Goal: Task Accomplishment & Management: Use online tool/utility

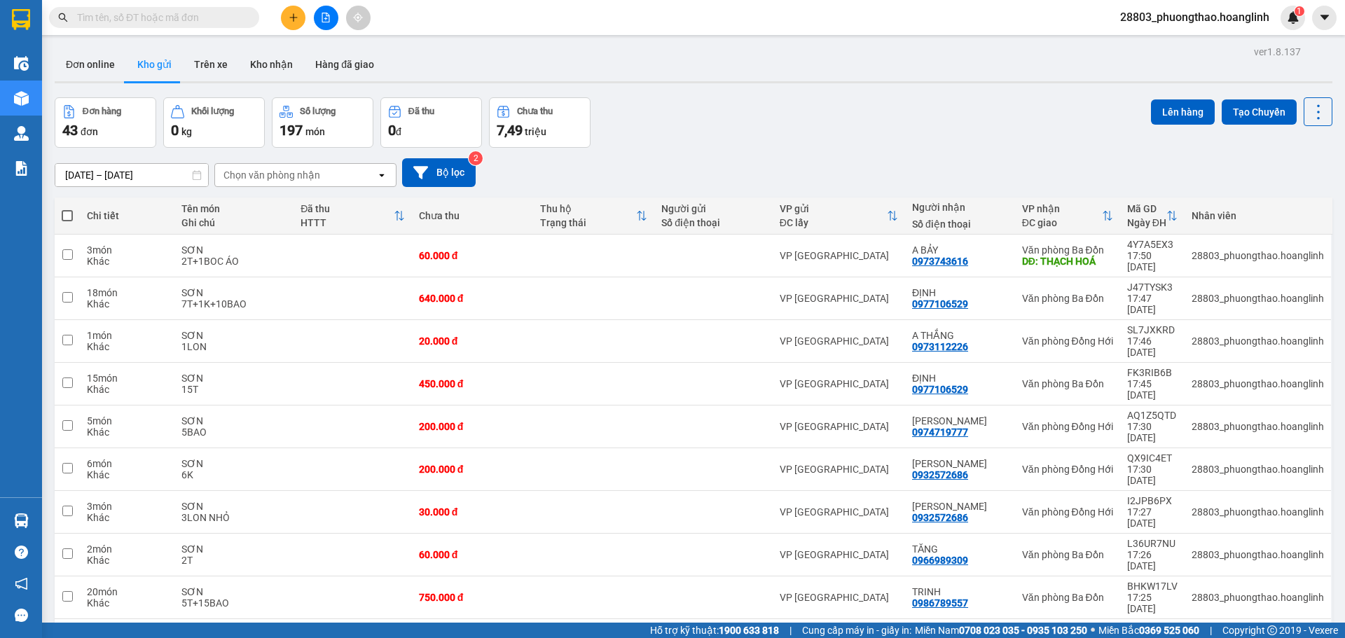
click at [321, 20] on icon "file-add" at bounding box center [326, 18] width 10 height 10
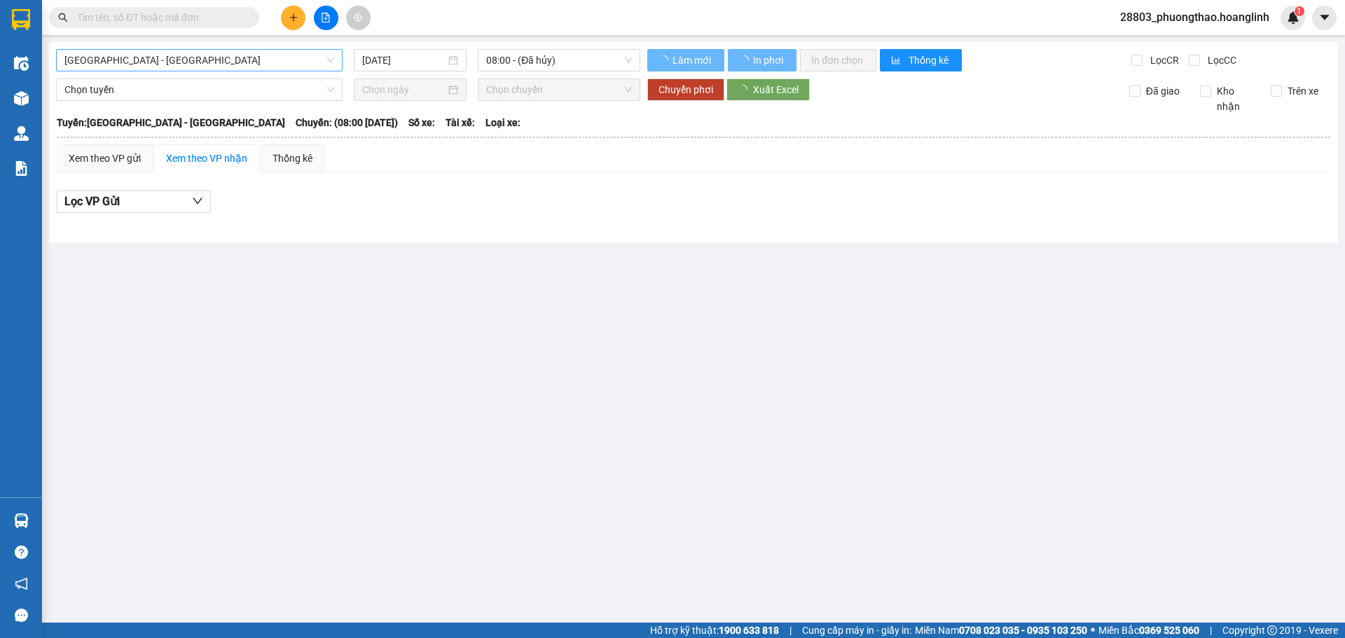
click at [97, 63] on span "[GEOGRAPHIC_DATA][PERSON_NAME][GEOGRAPHIC_DATA]" at bounding box center [199, 60] width 270 height 21
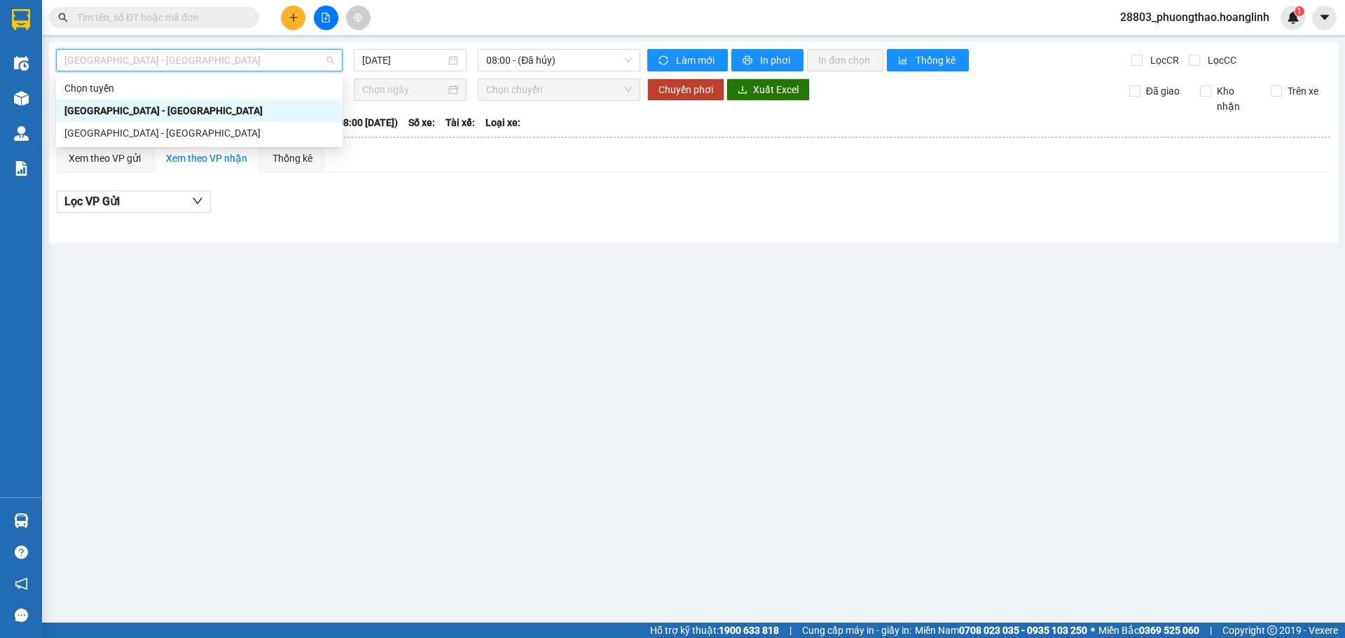
click at [117, 130] on div "[GEOGRAPHIC_DATA] - [PERSON_NAME]" at bounding box center [199, 132] width 270 height 15
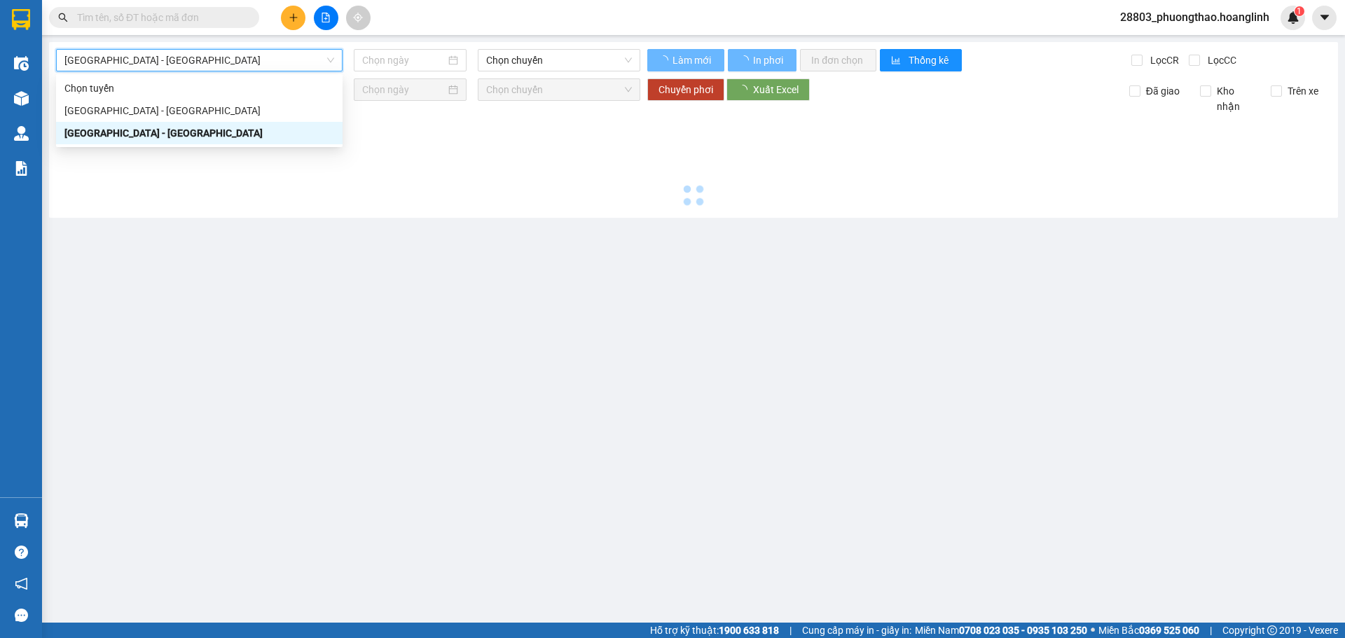
type input "[DATE]"
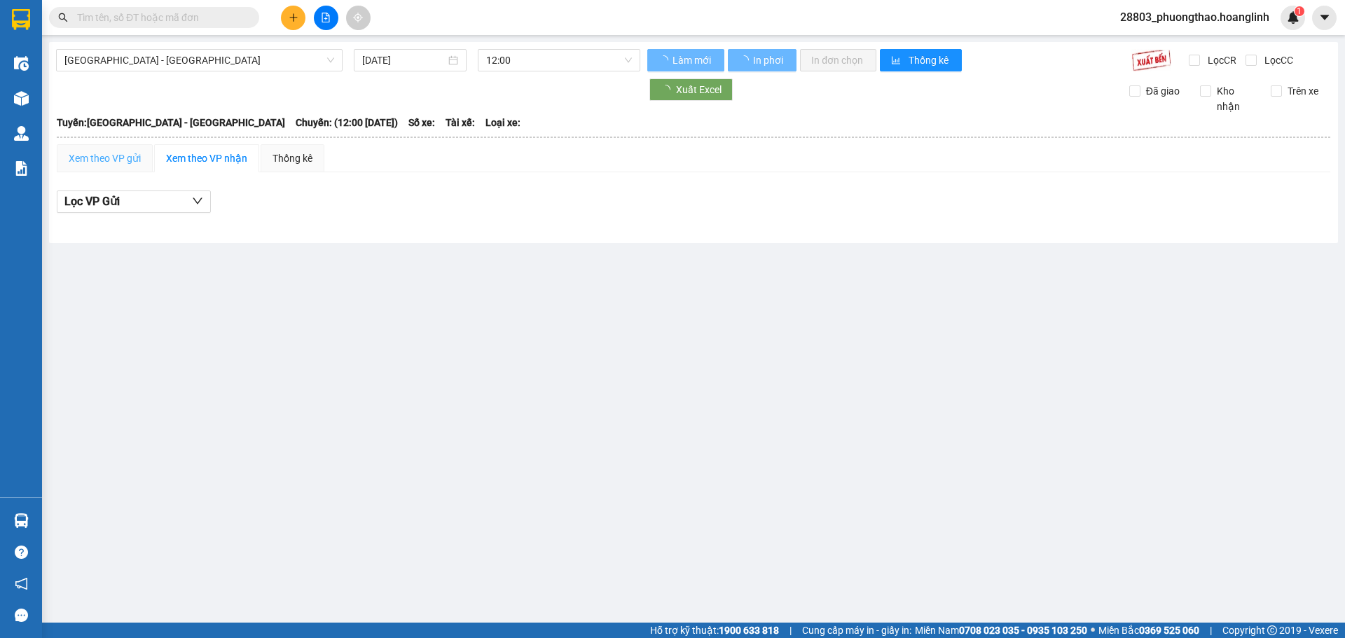
click at [115, 153] on div "Xem theo VP gửi" at bounding box center [105, 158] width 96 height 28
click at [113, 161] on div "Xem theo VP gửi" at bounding box center [105, 158] width 72 height 15
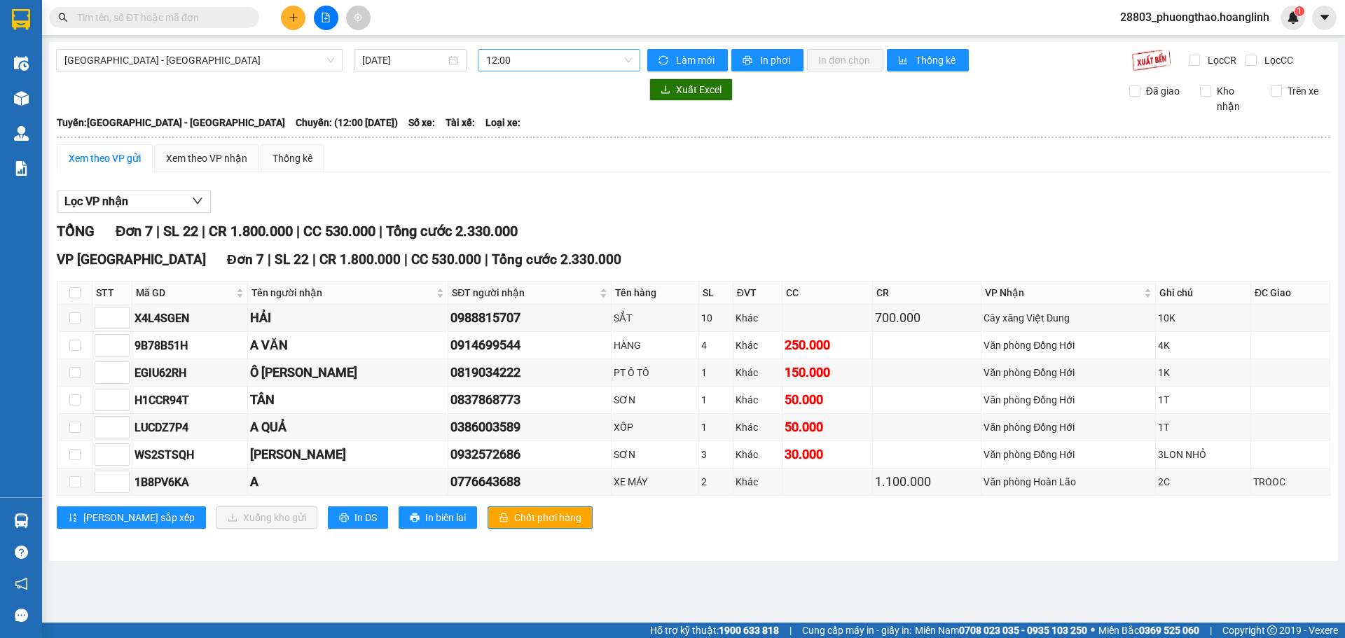
click at [507, 64] on span "12:00" at bounding box center [559, 60] width 146 height 21
click at [522, 178] on div "19:00" at bounding box center [540, 177] width 109 height 15
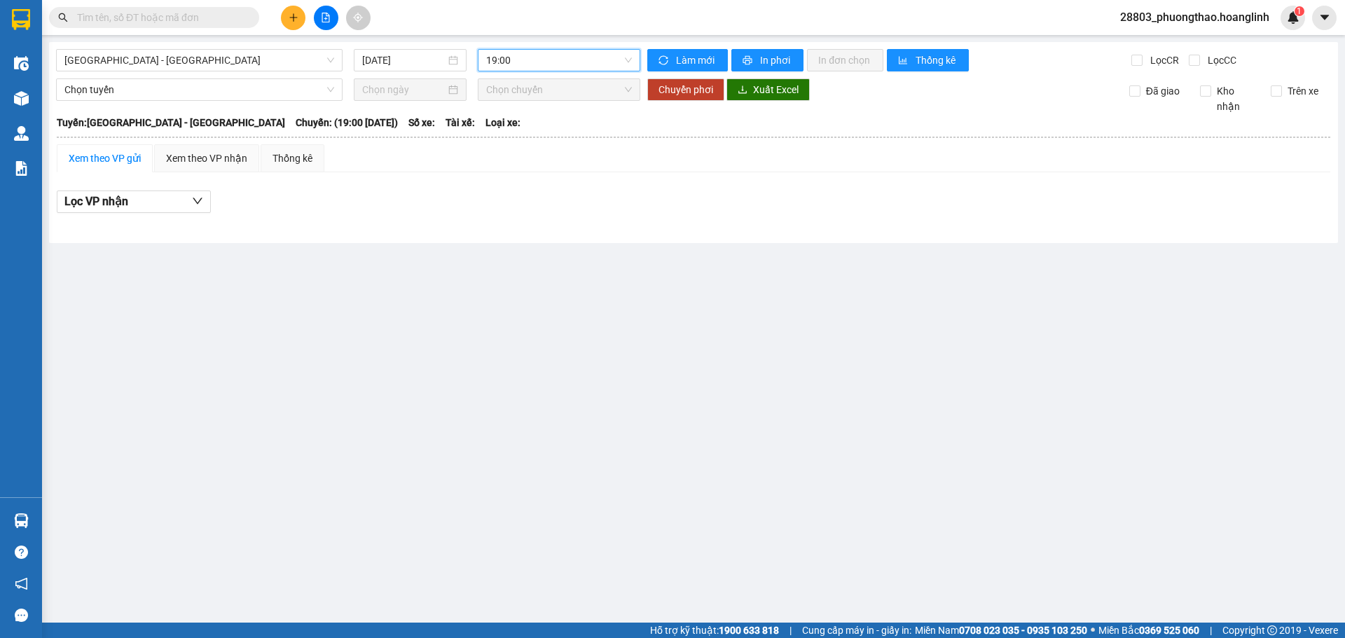
click at [531, 57] on span "19:00" at bounding box center [559, 60] width 146 height 21
click at [506, 145] on div "18:30" at bounding box center [541, 155] width 126 height 22
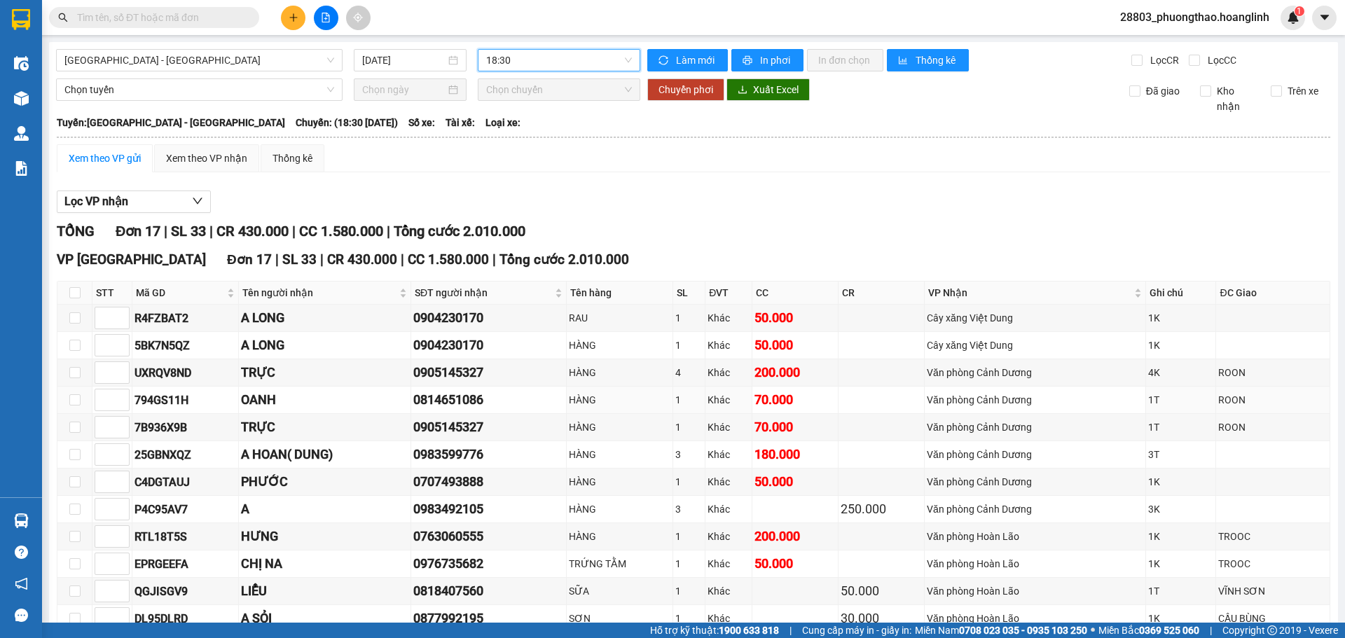
scroll to position [219, 0]
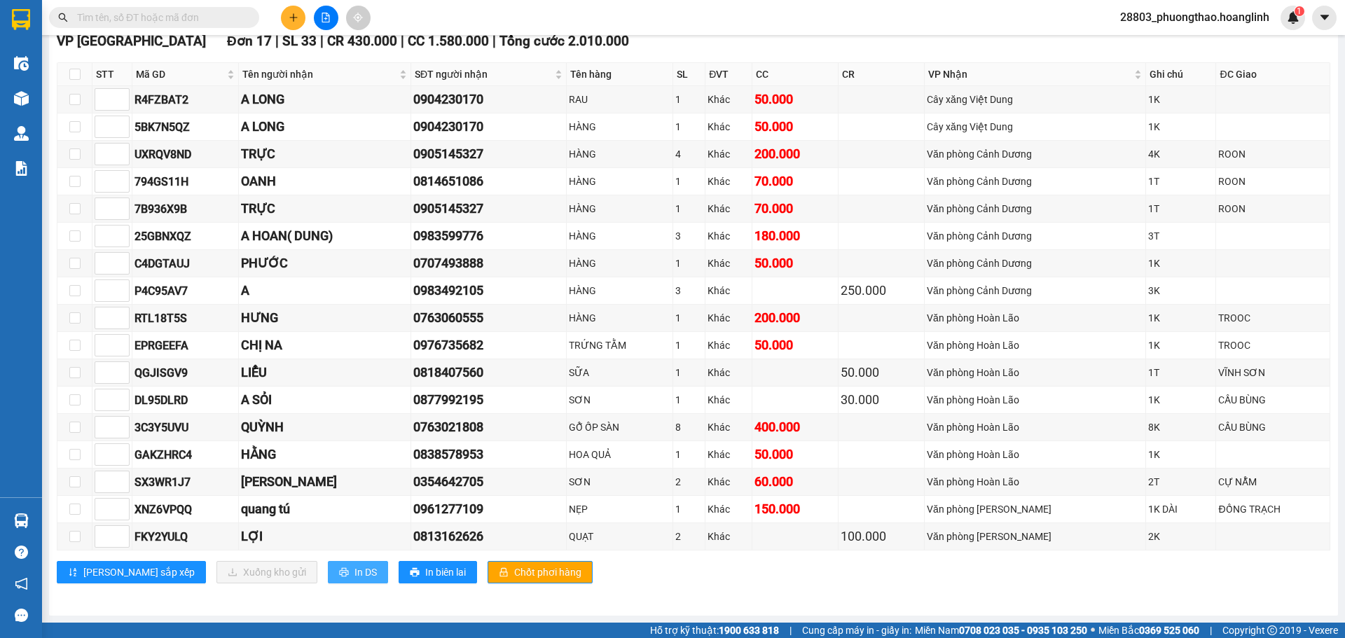
click at [354, 573] on span "In DS" at bounding box center [365, 571] width 22 height 15
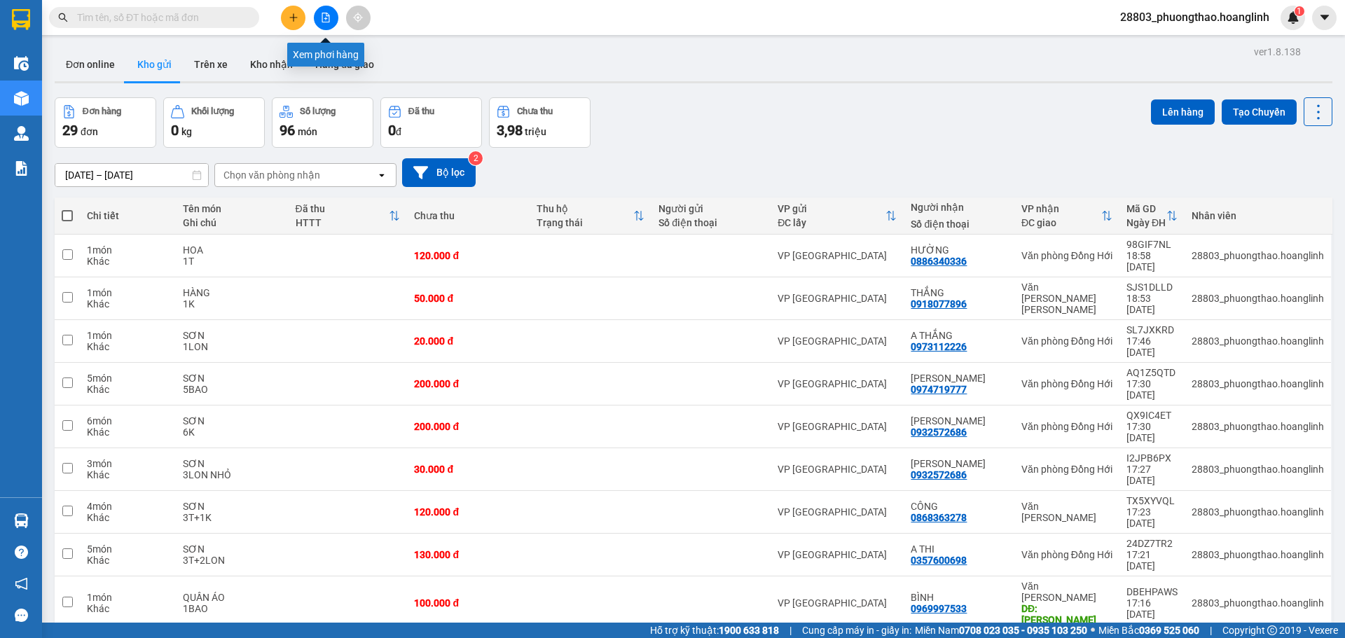
click at [326, 22] on icon "file-add" at bounding box center [326, 18] width 8 height 10
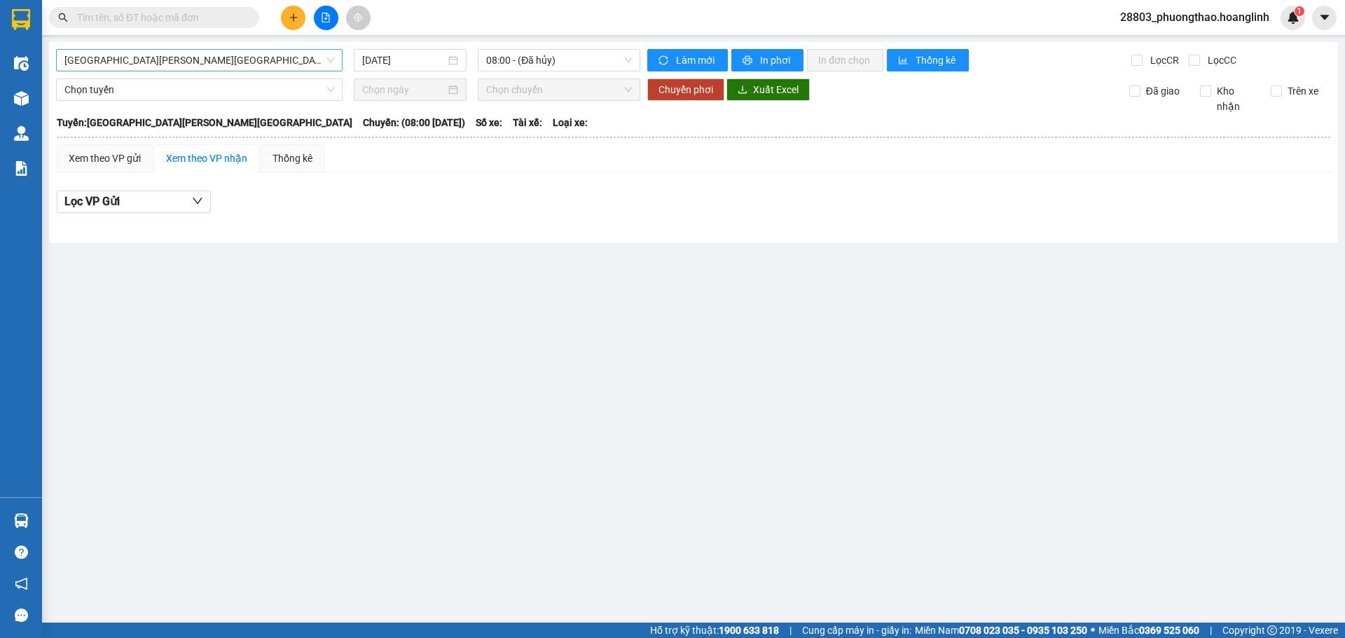
drag, startPoint x: 163, startPoint y: 65, endPoint x: 161, endPoint y: 74, distance: 8.7
click at [164, 66] on span "[GEOGRAPHIC_DATA][PERSON_NAME][GEOGRAPHIC_DATA]" at bounding box center [199, 60] width 270 height 21
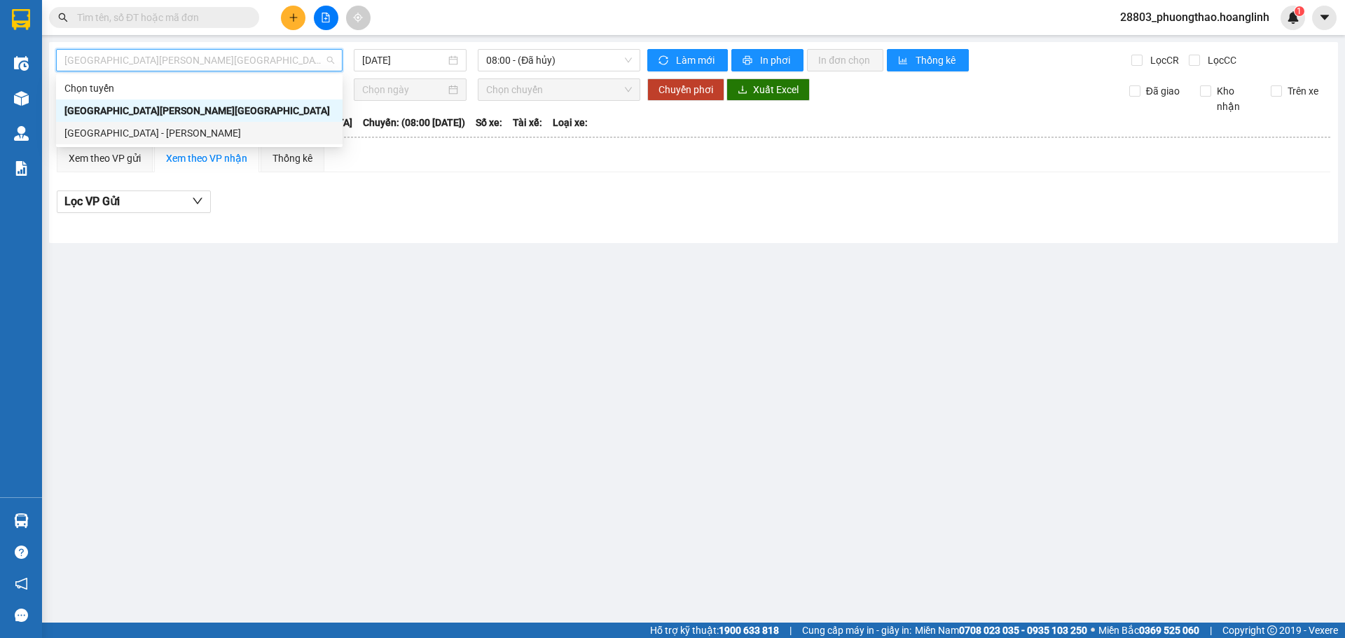
click at [146, 133] on div "[GEOGRAPHIC_DATA] - [PERSON_NAME]" at bounding box center [199, 132] width 270 height 15
type input "[DATE]"
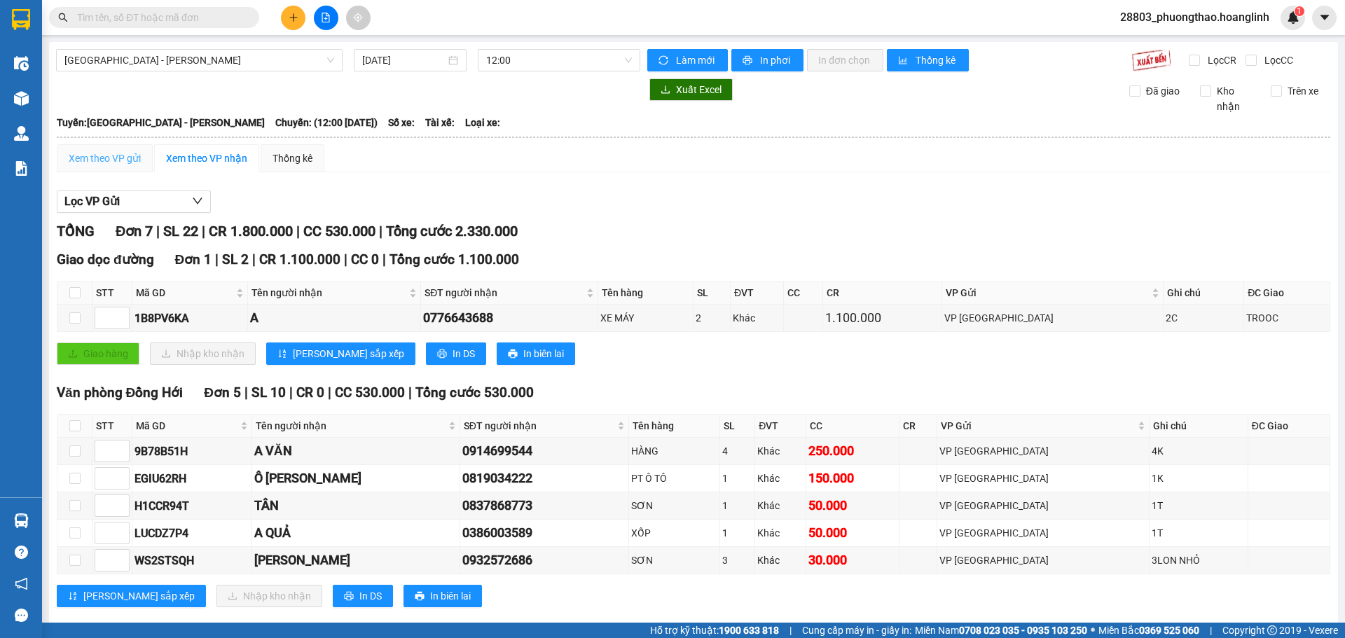
click at [120, 150] on div "Xem theo VP gửi" at bounding box center [105, 158] width 96 height 28
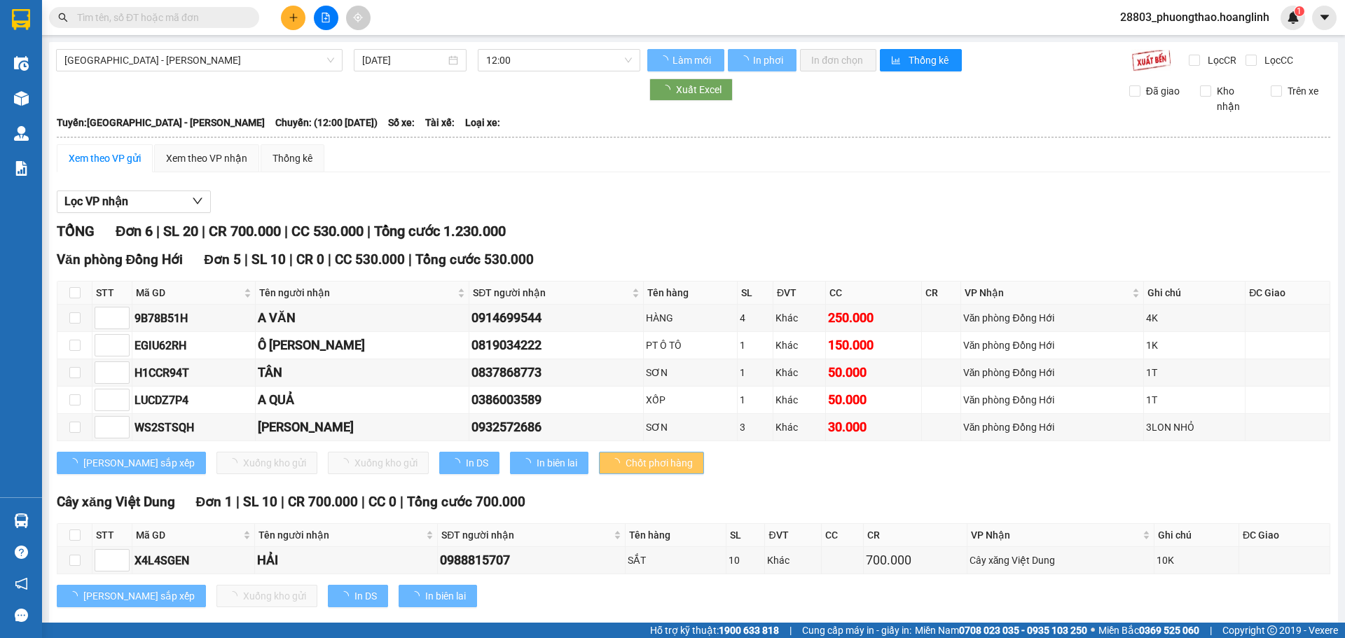
click at [120, 150] on div "Xem theo VP gửi" at bounding box center [105, 158] width 96 height 28
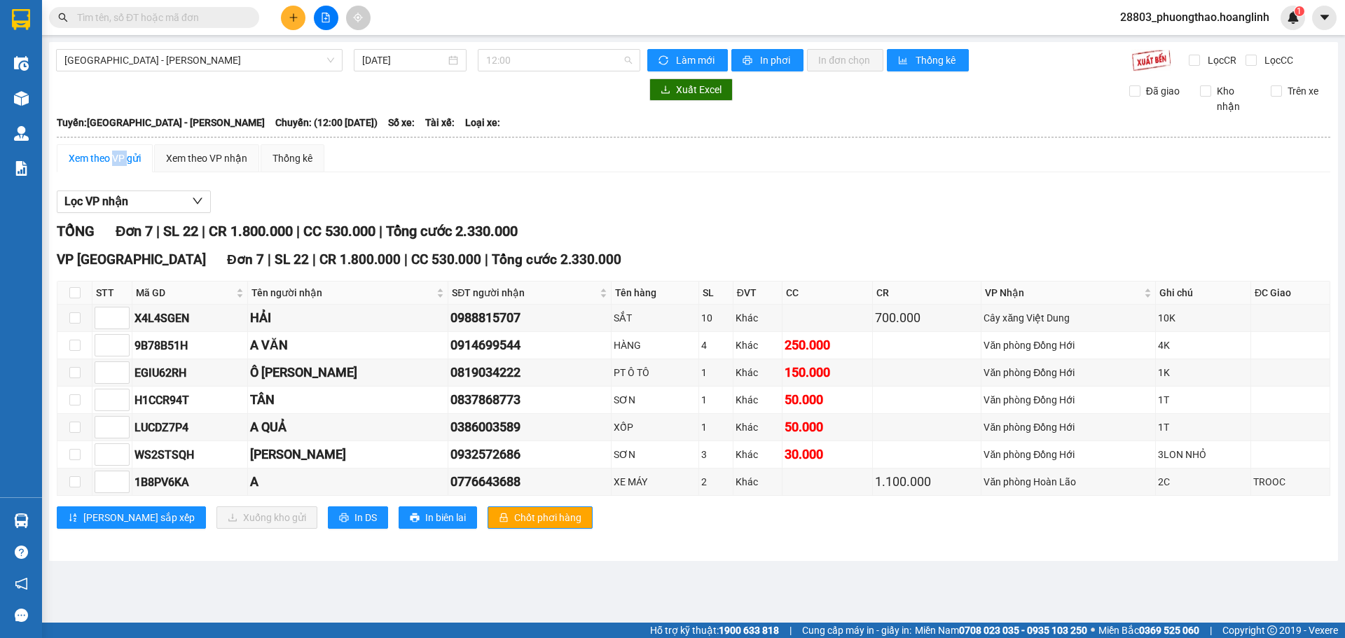
drag, startPoint x: 489, startPoint y: 57, endPoint x: 505, endPoint y: 96, distance: 41.8
click at [491, 57] on span "12:00" at bounding box center [559, 60] width 146 height 21
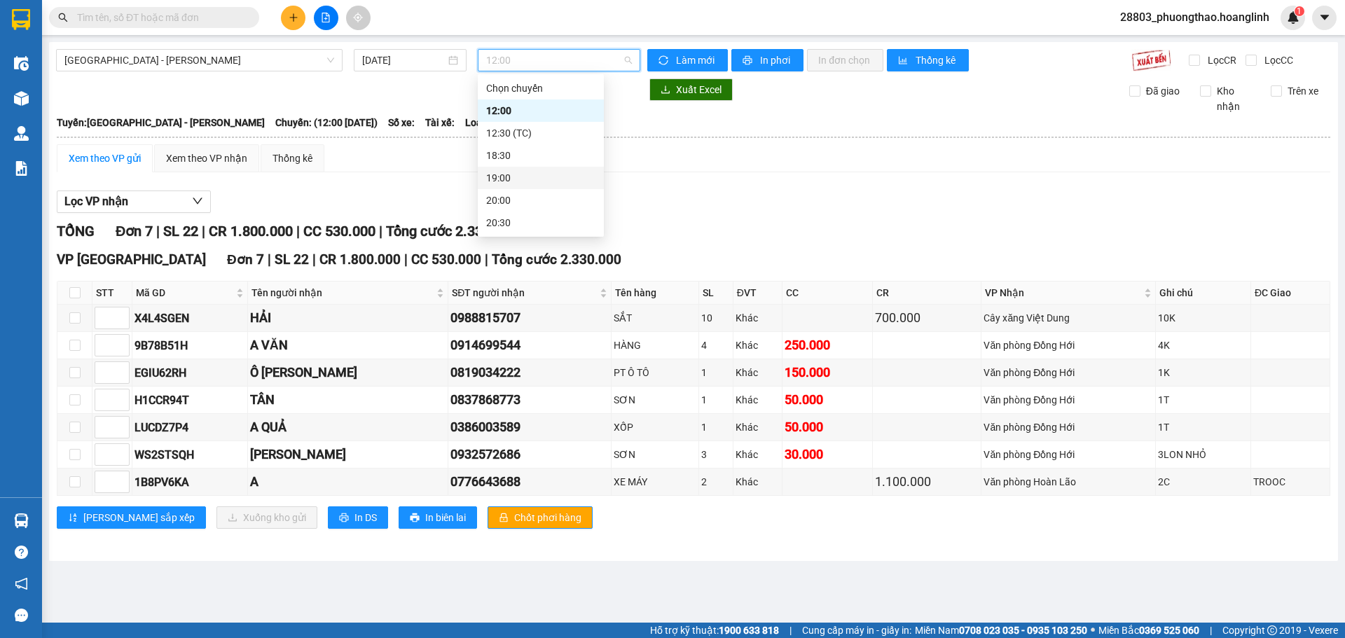
click at [518, 177] on div "19:00" at bounding box center [540, 177] width 109 height 15
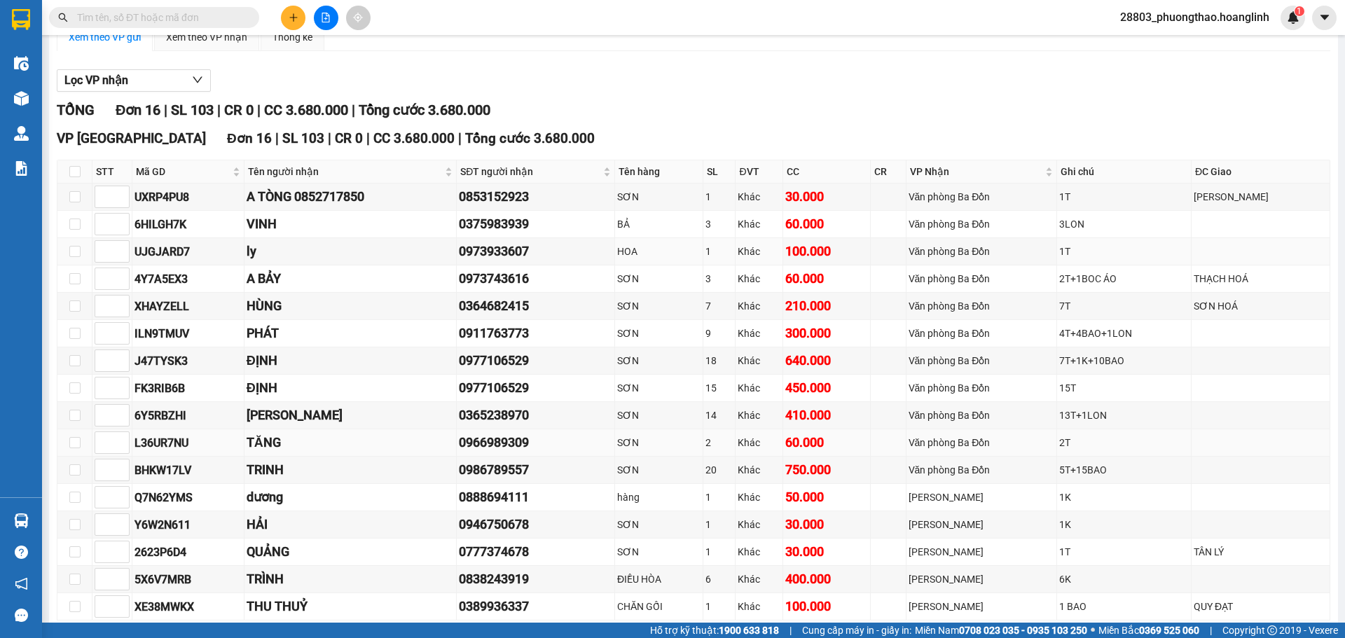
scroll to position [191, 0]
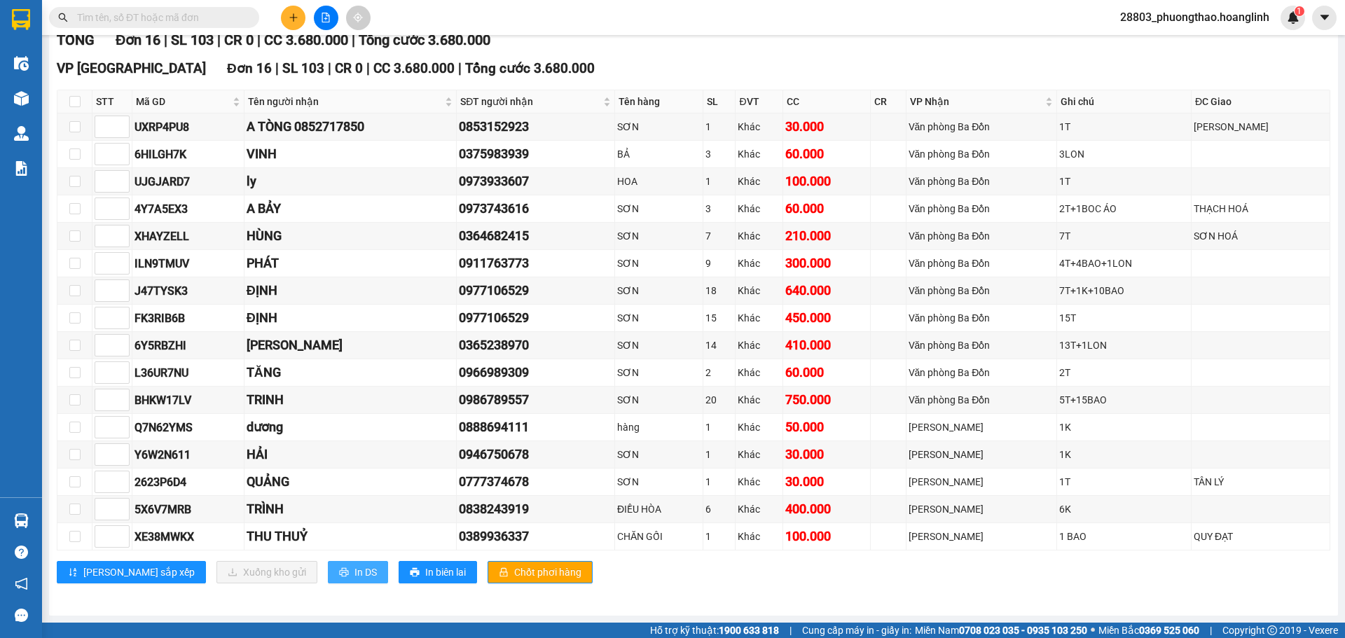
click at [328, 583] on button "In DS" at bounding box center [358, 572] width 60 height 22
drag, startPoint x: 312, startPoint y: 583, endPoint x: 95, endPoint y: 504, distance: 230.4
click at [328, 581] on button "In DS" at bounding box center [358, 572] width 60 height 22
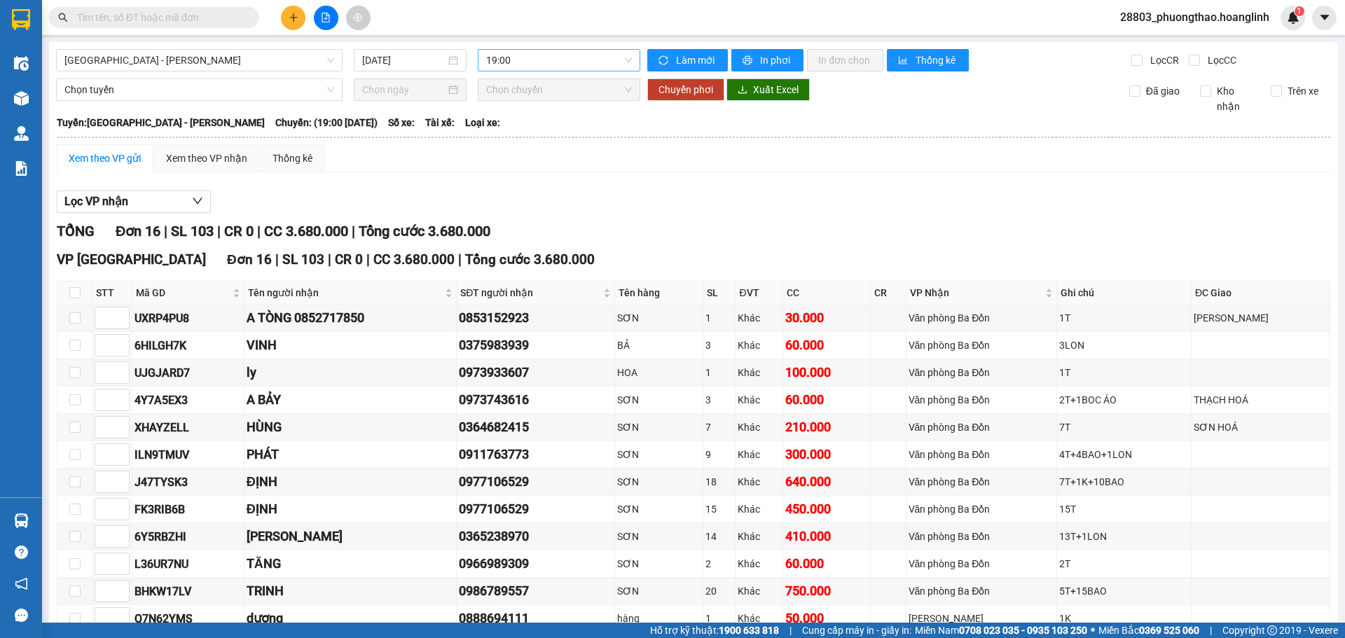
click at [502, 61] on span "19:00" at bounding box center [559, 60] width 146 height 21
click at [506, 199] on div "20:00" at bounding box center [537, 200] width 109 height 15
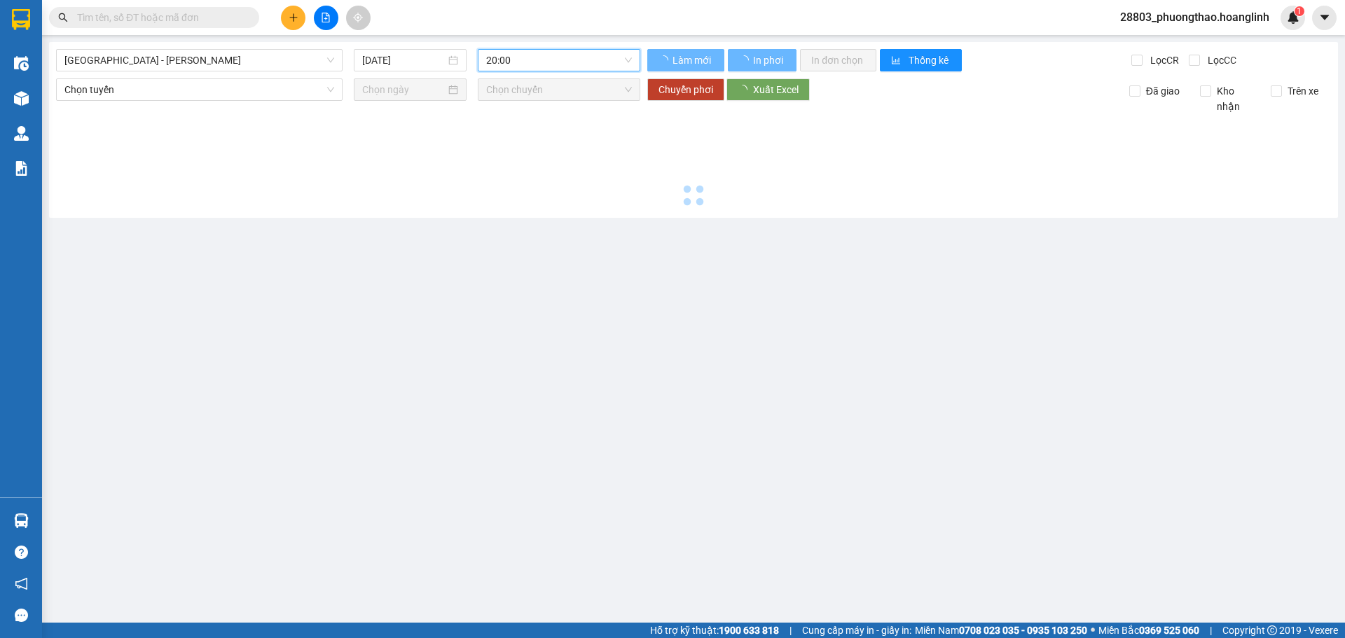
click at [711, 179] on div at bounding box center [693, 162] width 1275 height 97
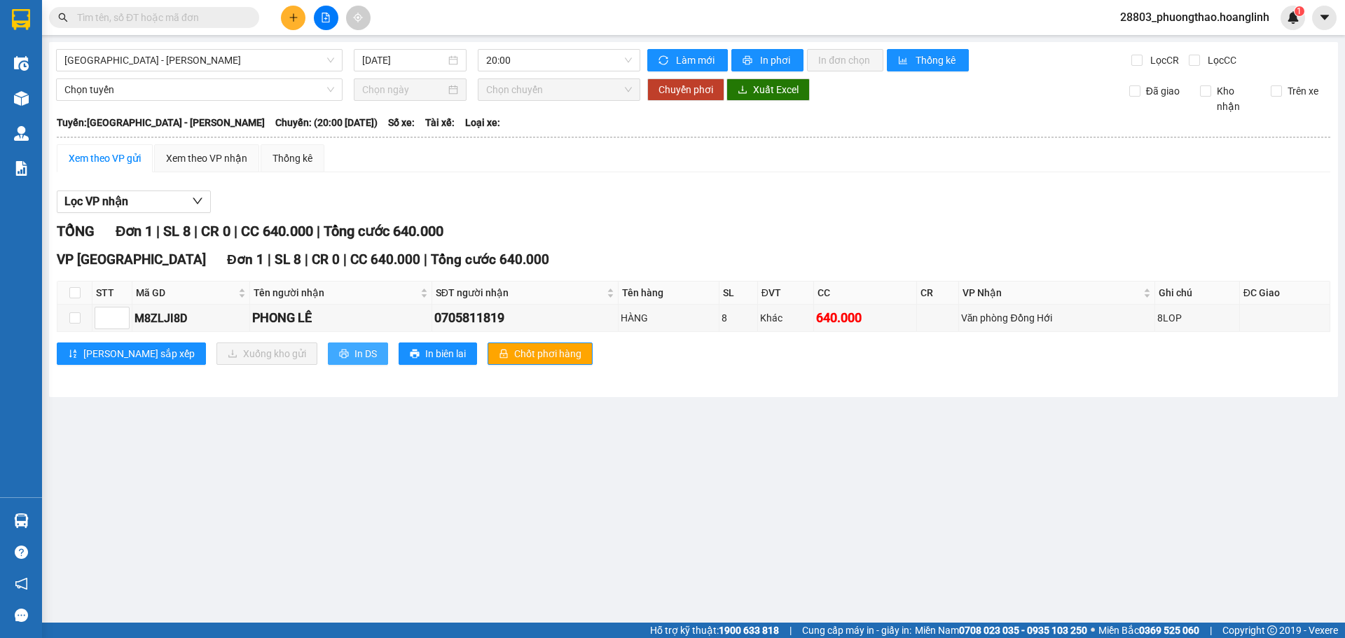
click at [354, 360] on span "In DS" at bounding box center [365, 353] width 22 height 15
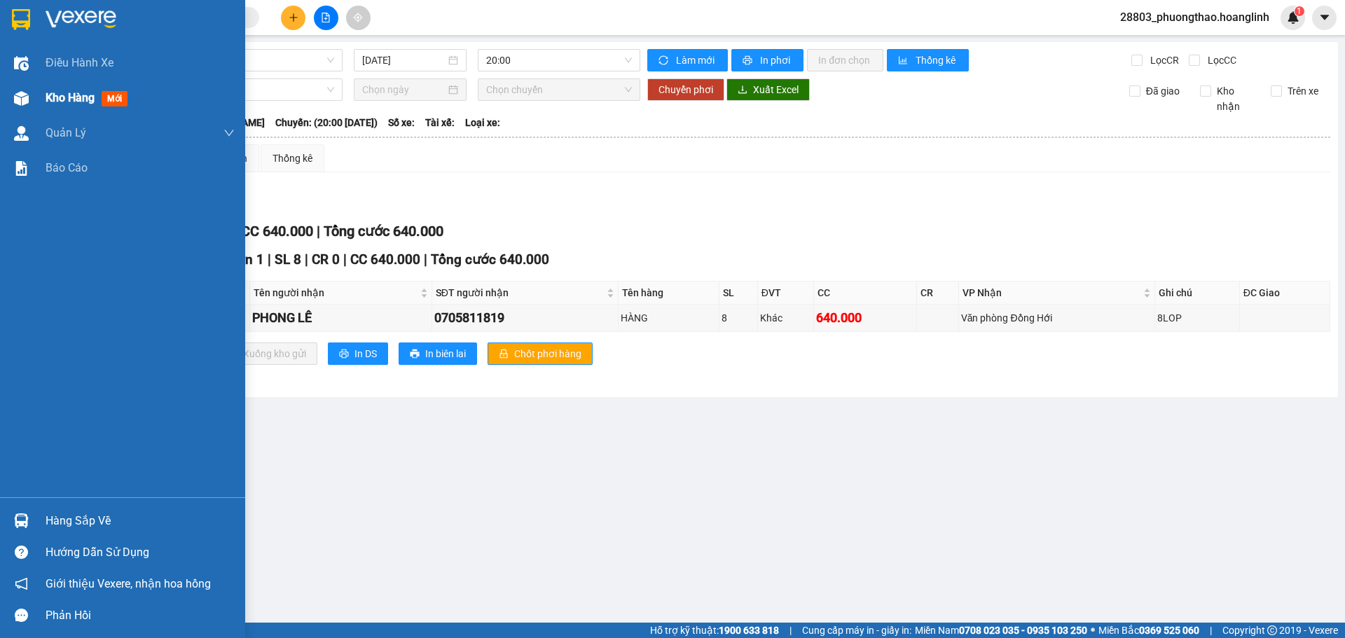
click at [65, 92] on span "Kho hàng" at bounding box center [70, 97] width 49 height 13
